Goal: Browse casually

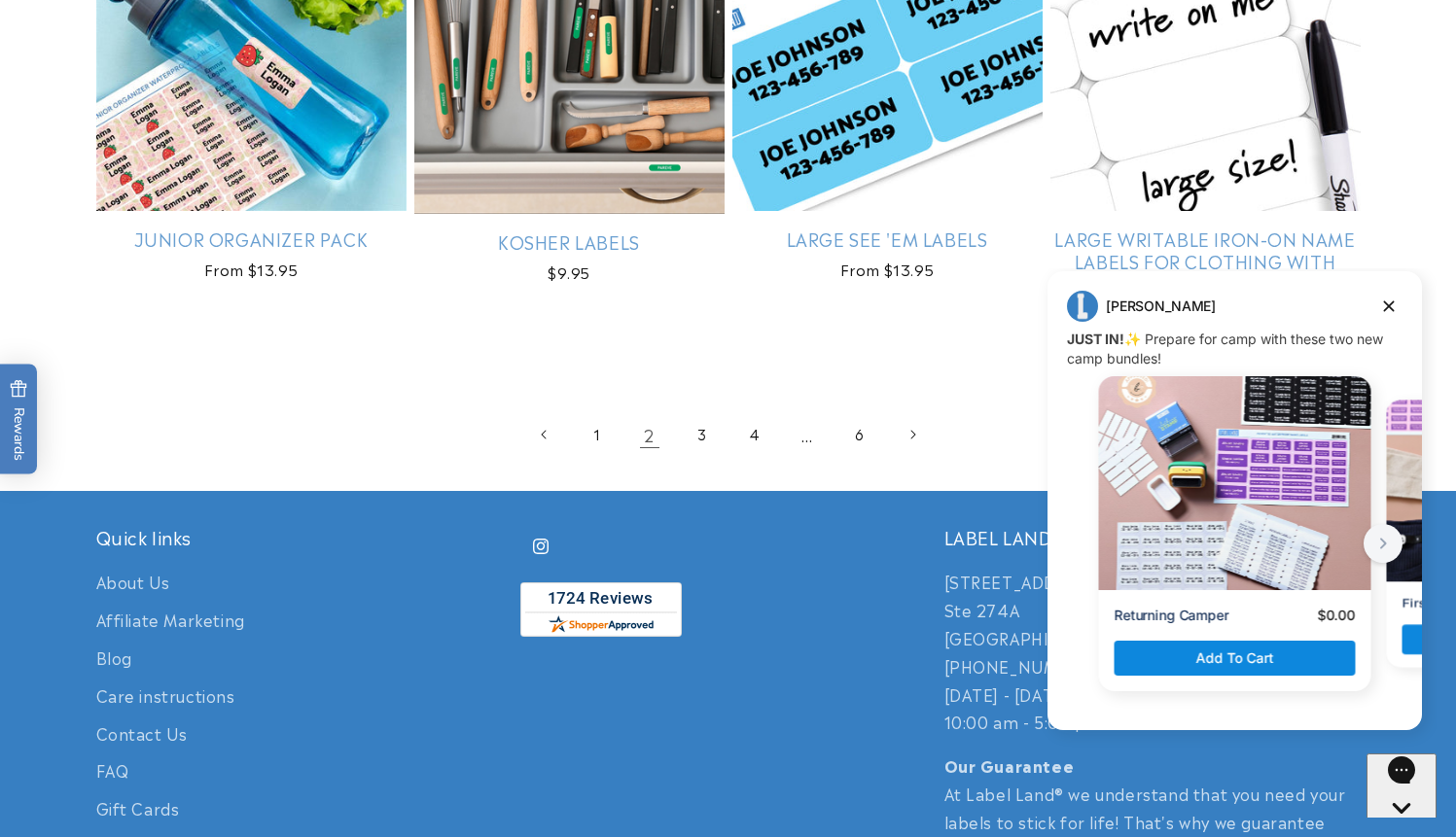
scroll to position [4314, 0]
